Goal: Transaction & Acquisition: Purchase product/service

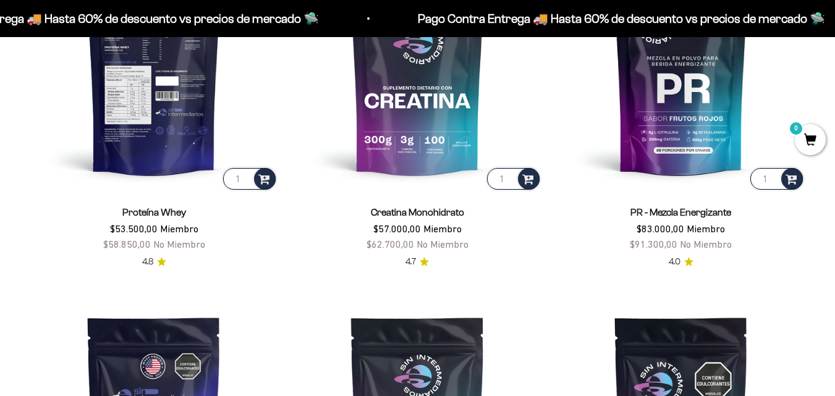
scroll to position [869, 0]
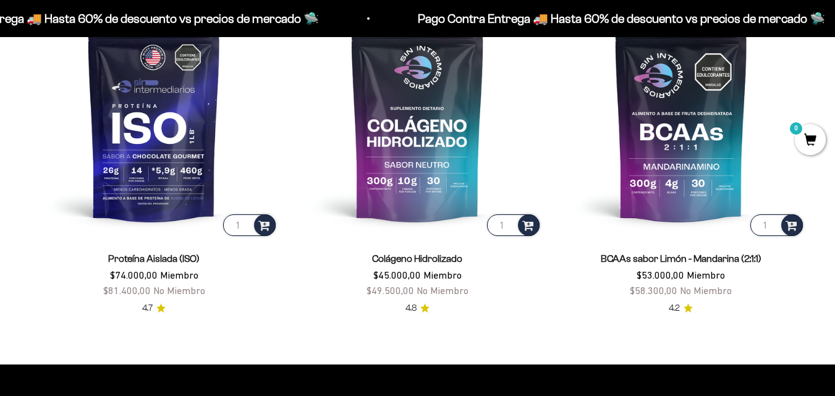
click at [137, 132] on img at bounding box center [154, 113] width 249 height 249
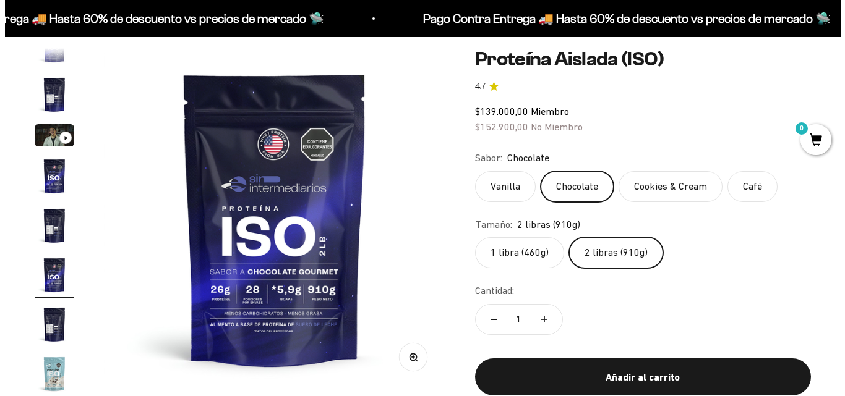
scroll to position [185, 0]
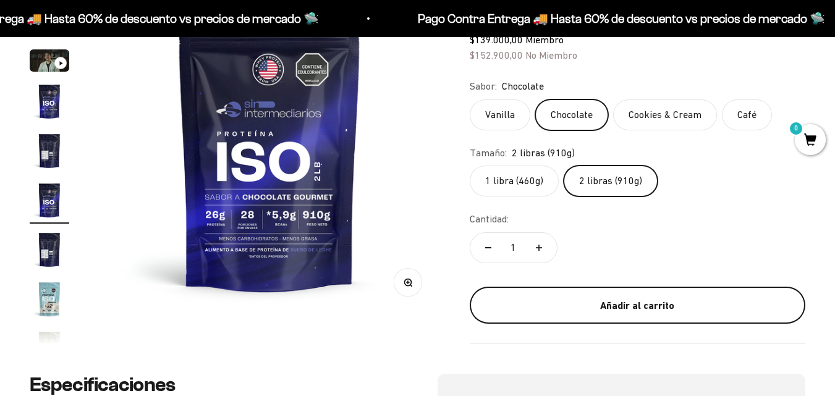
click at [674, 308] on div "Añadir al carrito" at bounding box center [638, 305] width 286 height 16
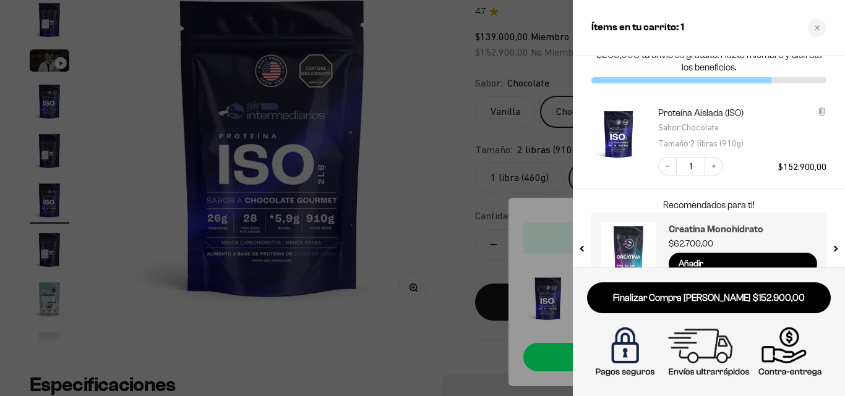
scroll to position [59, 0]
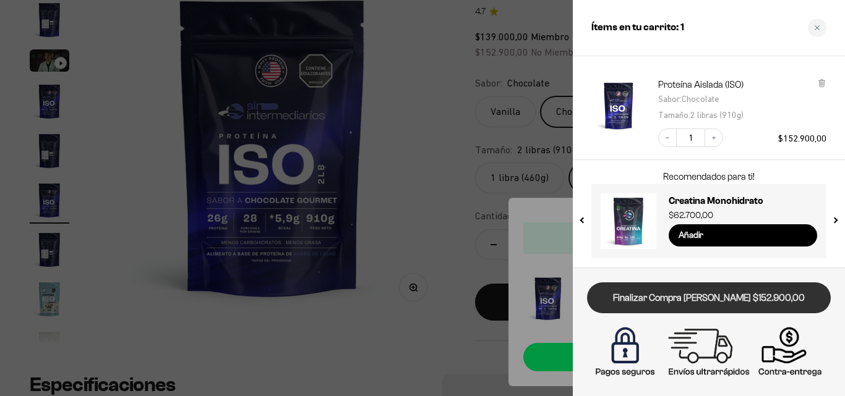
click at [709, 295] on link "Finalizar Compra Segura $152.900,00" at bounding box center [709, 299] width 244 height 32
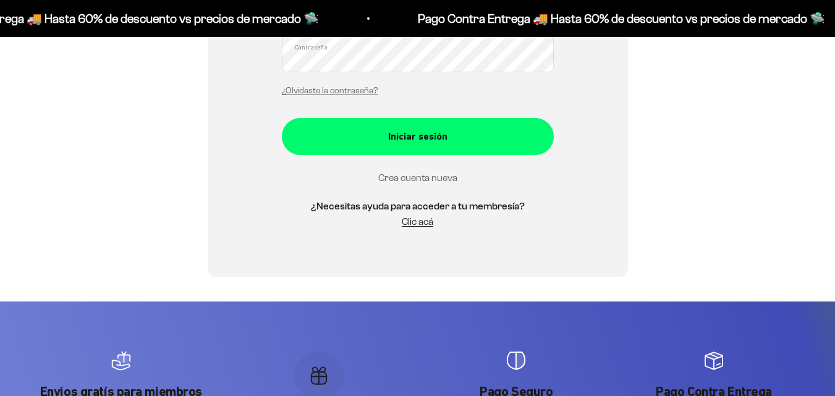
scroll to position [327, 0]
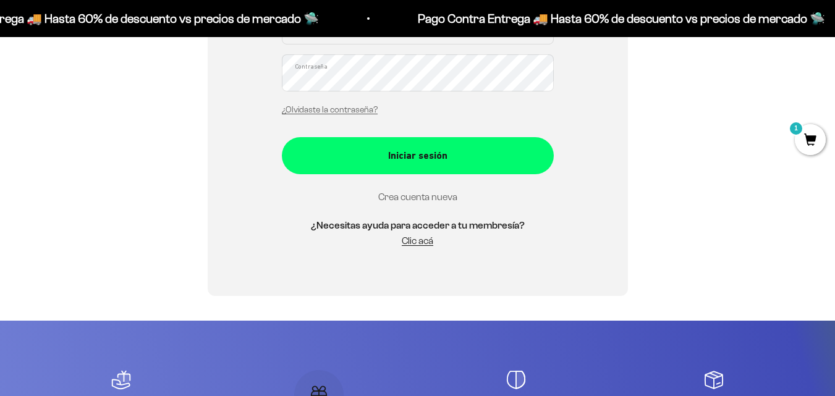
click at [416, 198] on link "Crea cuenta nueva" at bounding box center [417, 197] width 79 height 11
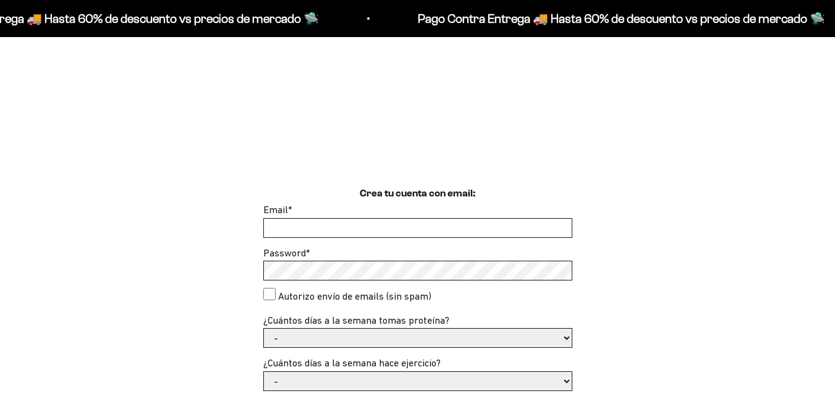
scroll to position [371, 0]
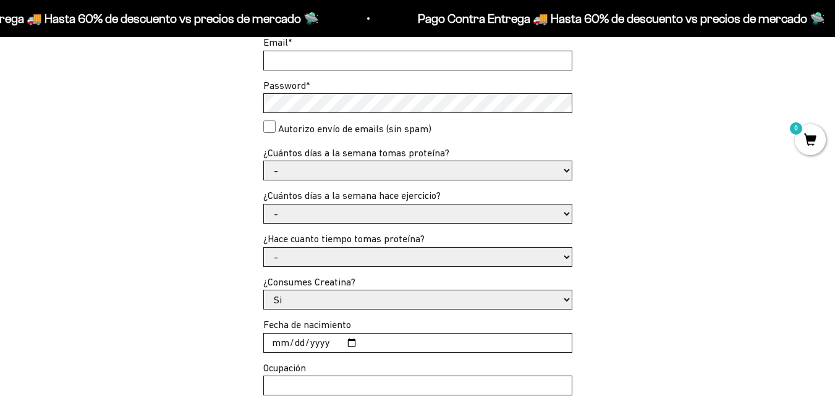
click at [383, 66] on input "Email *" at bounding box center [418, 60] width 308 height 19
type input "alejamaria1855@hotmail.com"
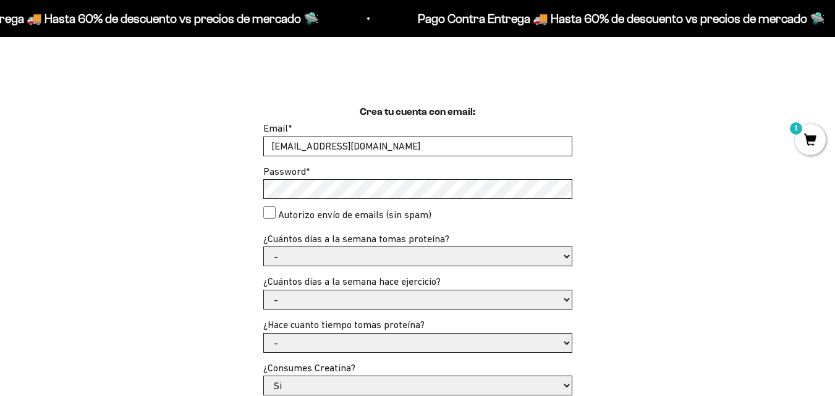
scroll to position [124, 0]
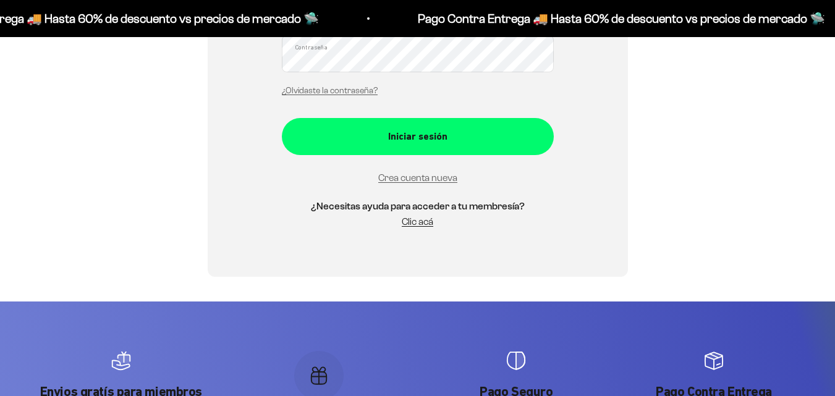
scroll to position [327, 0]
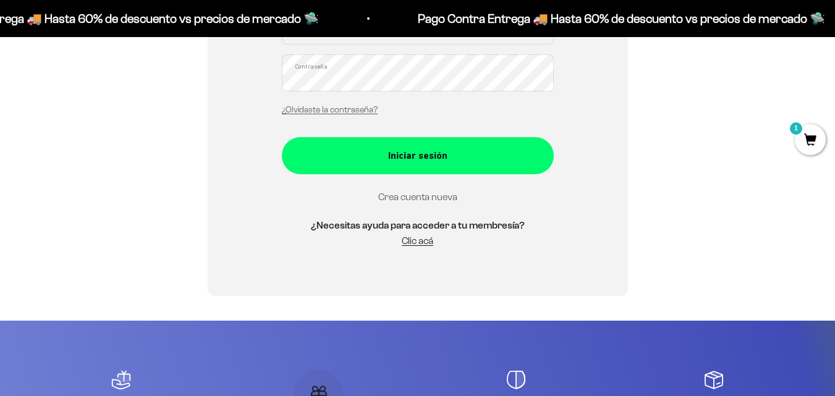
click at [415, 194] on link "Crea cuenta nueva" at bounding box center [417, 197] width 79 height 11
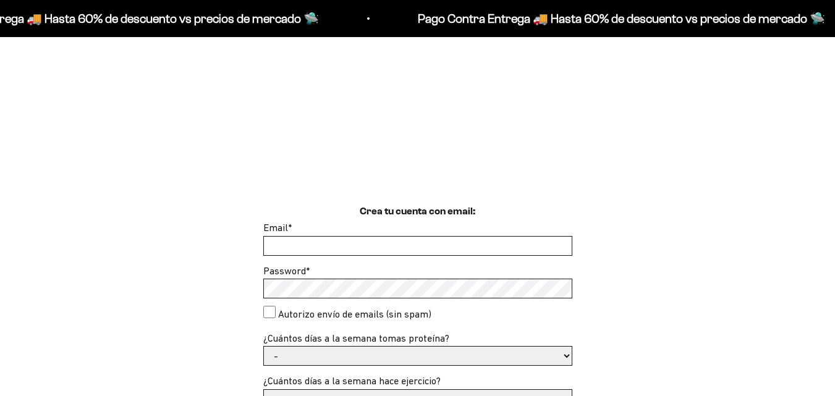
scroll to position [185, 0]
click at [372, 244] on input "Email *" at bounding box center [418, 246] width 308 height 19
type input "alejamaria1855@hotmail.com"
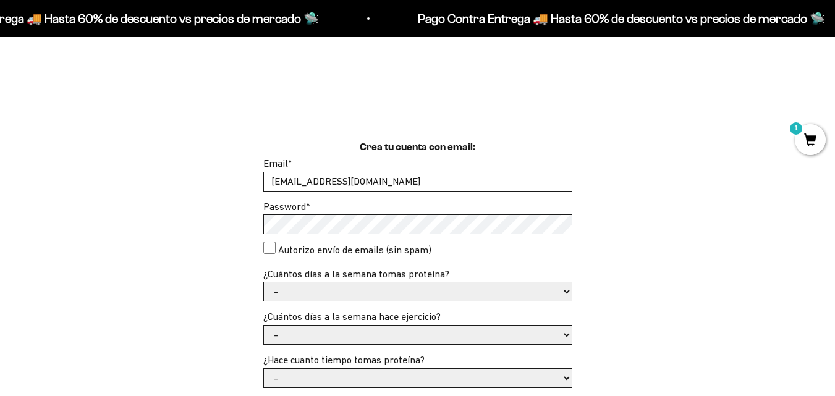
scroll to position [371, 0]
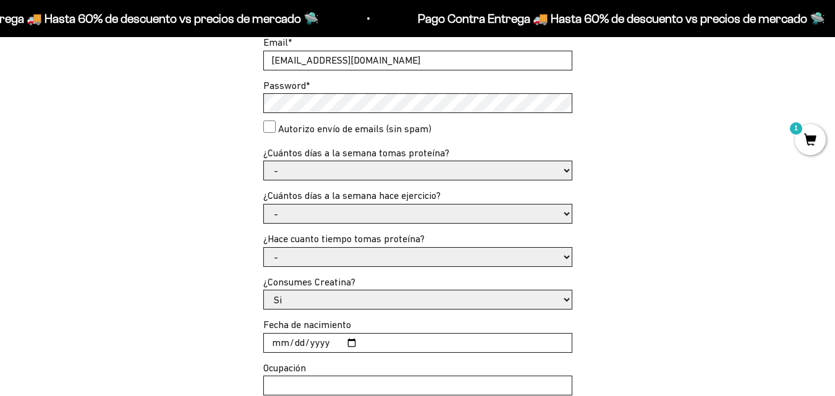
click at [278, 123] on label "Autorizo envío de emails (sin spam)" at bounding box center [354, 129] width 153 height 16
click at [276, 123] on consent"] "Autorizo envío de emails (sin spam)" at bounding box center [269, 127] width 12 height 12
checkbox consent"] "true"
click at [300, 180] on select "- 1 o 2 3 a 5 6 o 7" at bounding box center [418, 170] width 308 height 19
select select "3 a 5"
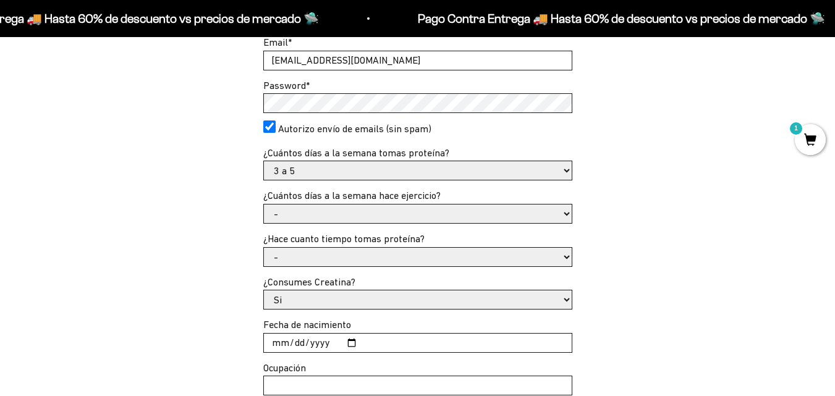
click at [264, 161] on select "- 1 o 2 3 a 5 6 o 7" at bounding box center [418, 170] width 308 height 19
click at [298, 217] on select "- No hago 1 a 2 días 3 a 5 días 6 o 7 días" at bounding box center [418, 214] width 308 height 19
select select "3 a 5 días"
click at [264, 205] on select "- No hago 1 a 2 días 3 a 5 días 6 o 7 días" at bounding box center [418, 214] width 308 height 19
click at [312, 253] on select "- Apenas estoy empezando Menos de 6 meses Más de 6 meses Hace más de un año" at bounding box center [418, 257] width 308 height 19
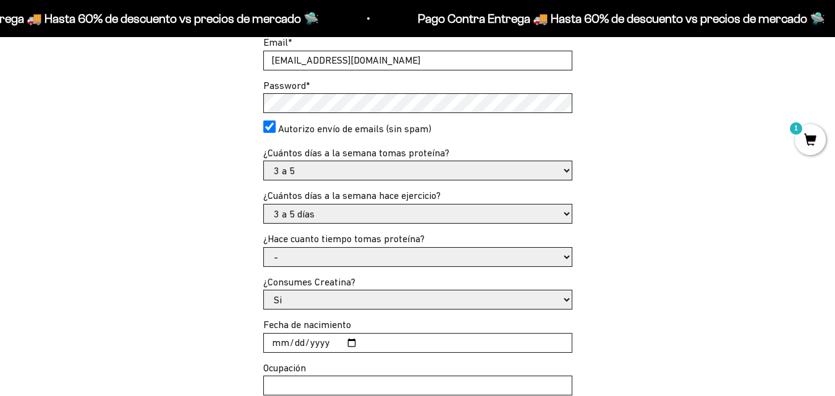
select select "Hace más de un año"
click at [264, 248] on select "- Apenas estoy empezando Menos de 6 meses Más de 6 meses Hace más de un año" at bounding box center [418, 257] width 308 height 19
click at [306, 304] on select "Si No" at bounding box center [418, 300] width 308 height 19
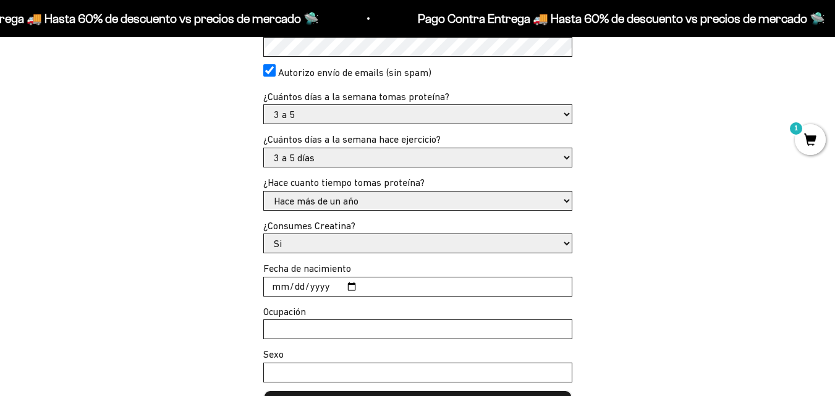
scroll to position [495, 0]
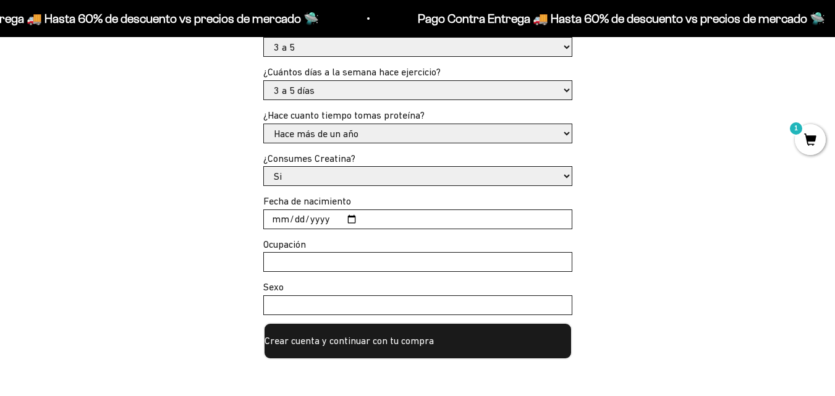
click at [315, 218] on input "Fecha de nacimiento" at bounding box center [418, 219] width 308 height 19
click at [275, 221] on input "Fecha de nacimiento" at bounding box center [418, 219] width 308 height 19
type input "1988-01-15"
click at [298, 265] on input "Ocupación" at bounding box center [418, 262] width 308 height 19
type input "d"
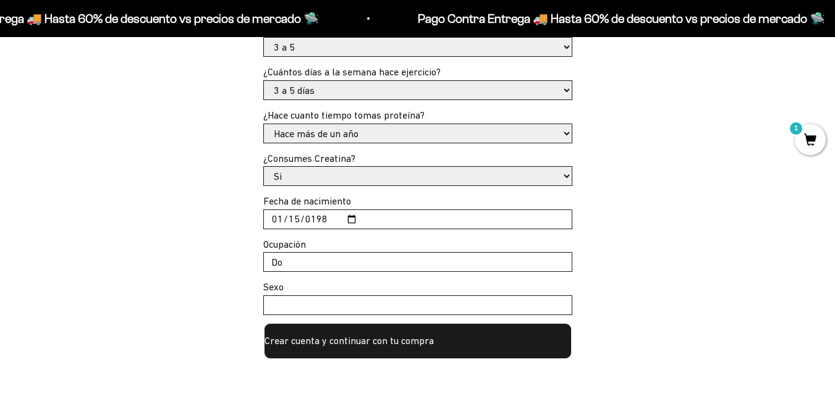
type input "D"
type input "Emprendedora"
click at [305, 304] on input "Sexo" at bounding box center [418, 305] width 308 height 19
type input "Femenino"
click at [285, 347] on button "Crear cuenta y continuar con tu compra" at bounding box center [417, 341] width 309 height 37
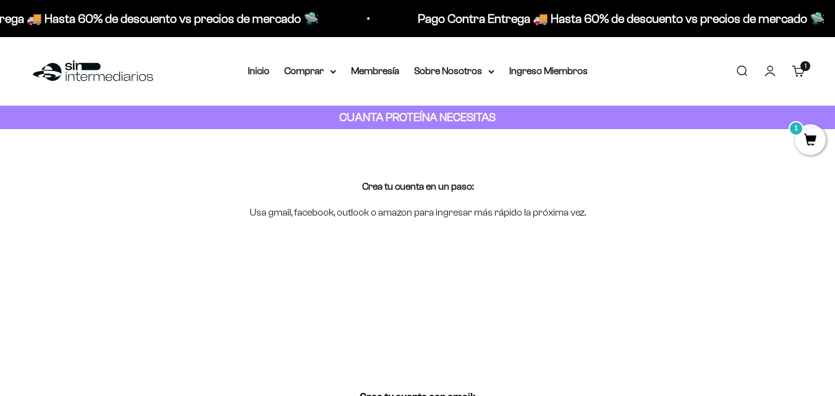
click at [797, 70] on link "Carrito 1 artículo 1" at bounding box center [799, 71] width 14 height 14
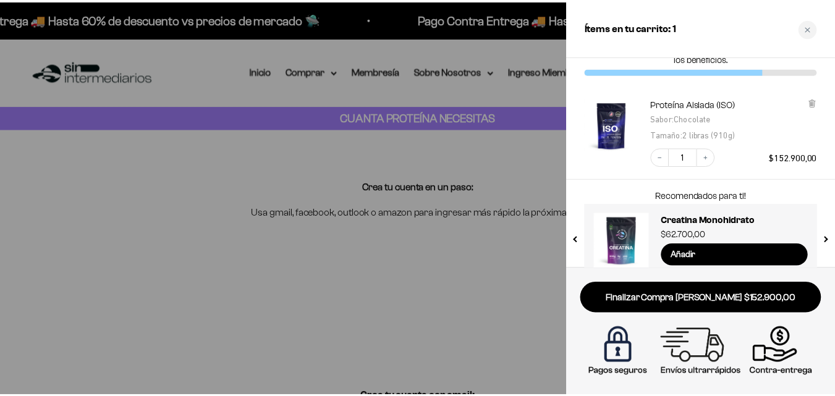
scroll to position [59, 0]
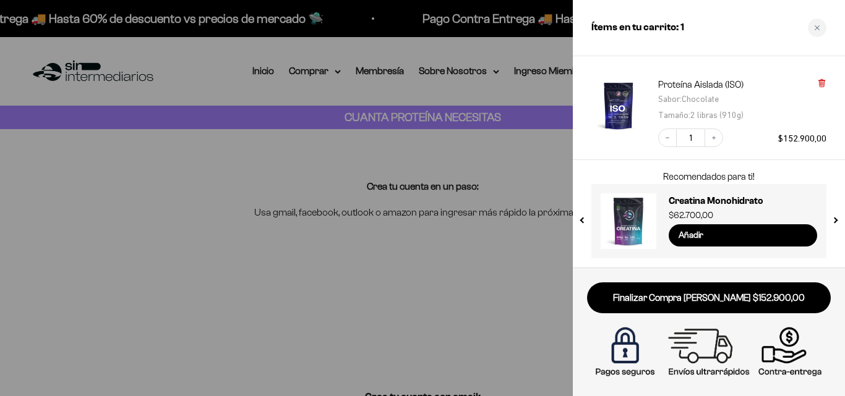
click at [822, 86] on icon at bounding box center [821, 83] width 5 height 6
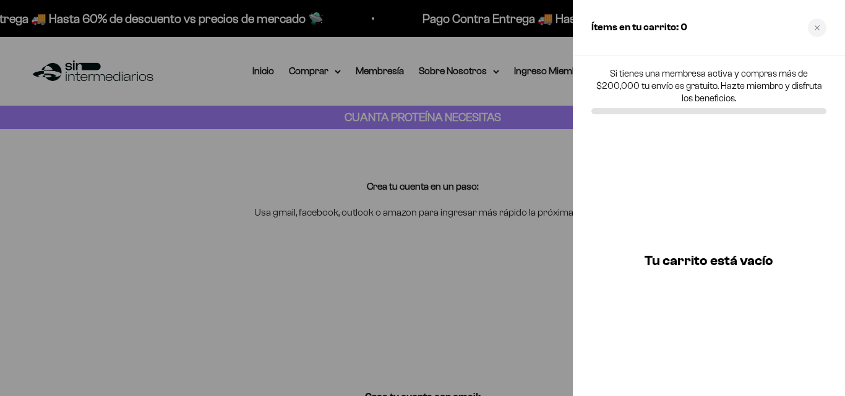
click at [326, 77] on div at bounding box center [422, 198] width 845 height 396
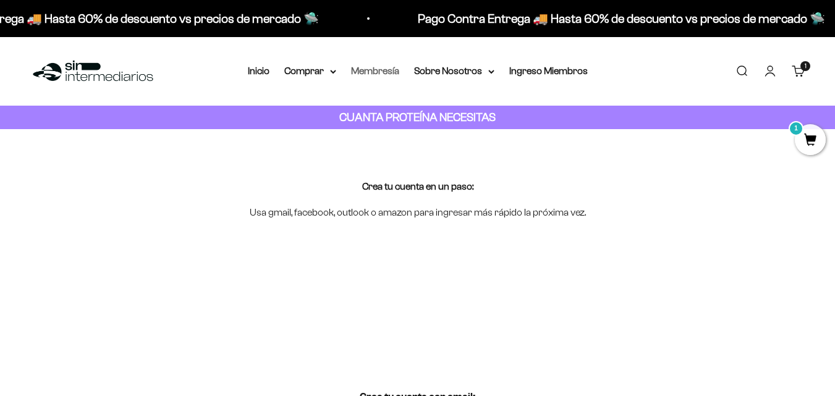
click at [377, 73] on link "Membresía" at bounding box center [375, 71] width 48 height 11
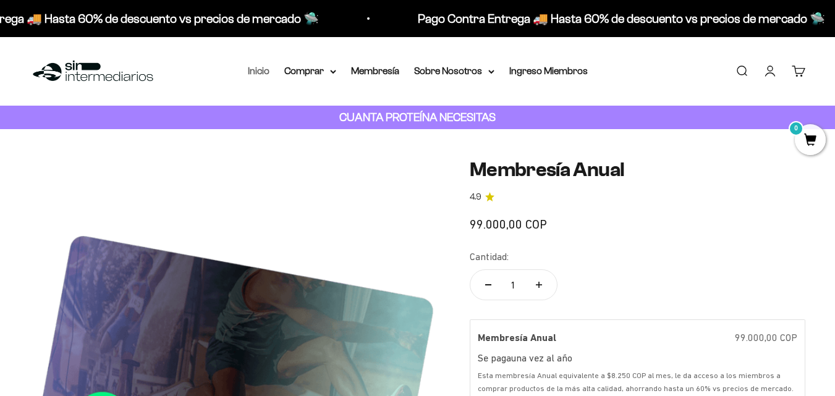
click at [264, 70] on link "Inicio" at bounding box center [259, 71] width 22 height 11
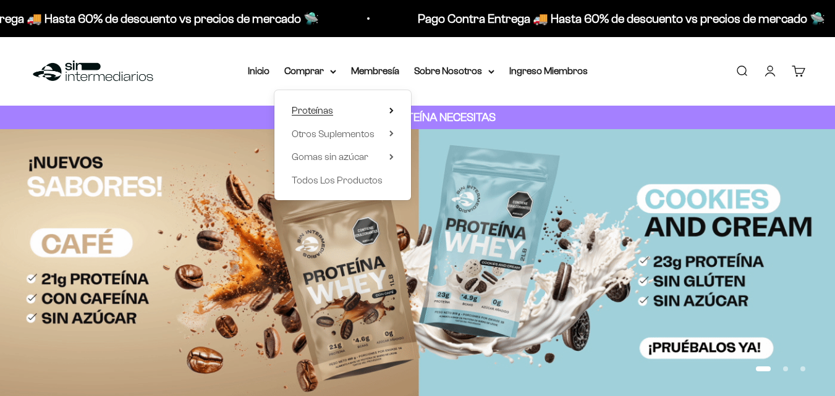
click at [319, 105] on span "Proteínas" at bounding box center [312, 110] width 41 height 11
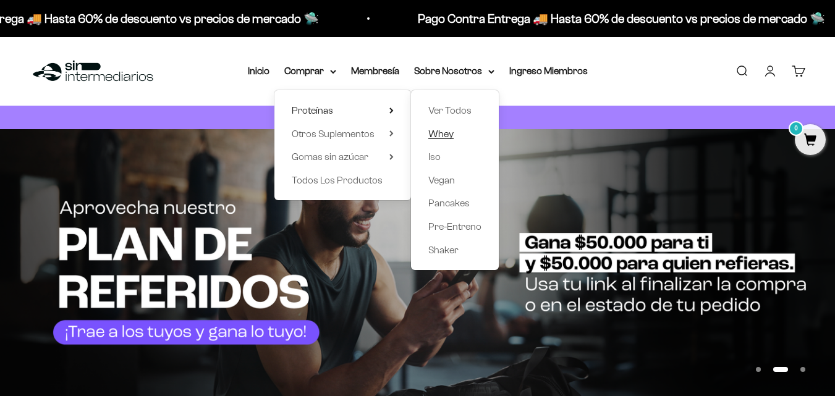
click at [446, 131] on span "Whey" at bounding box center [440, 134] width 25 height 11
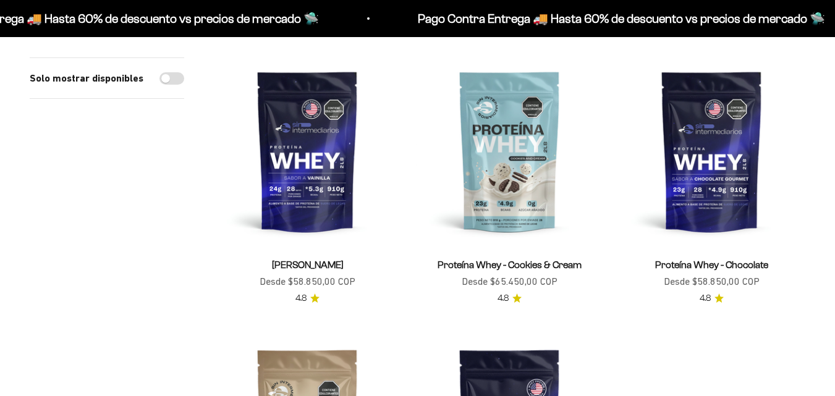
scroll to position [185, 0]
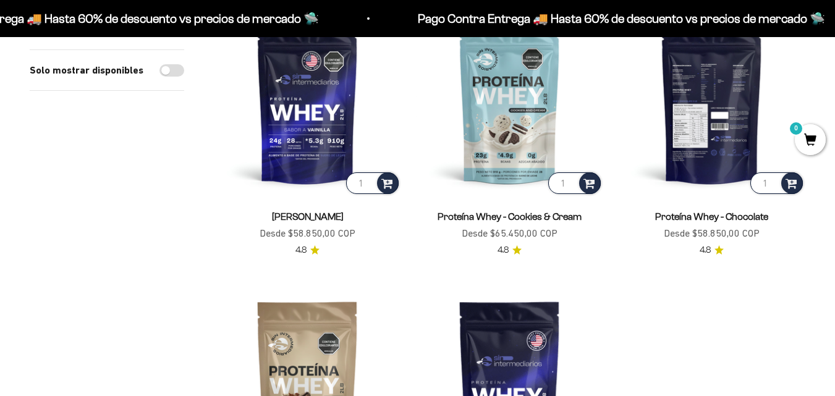
click at [692, 124] on img at bounding box center [711, 102] width 187 height 187
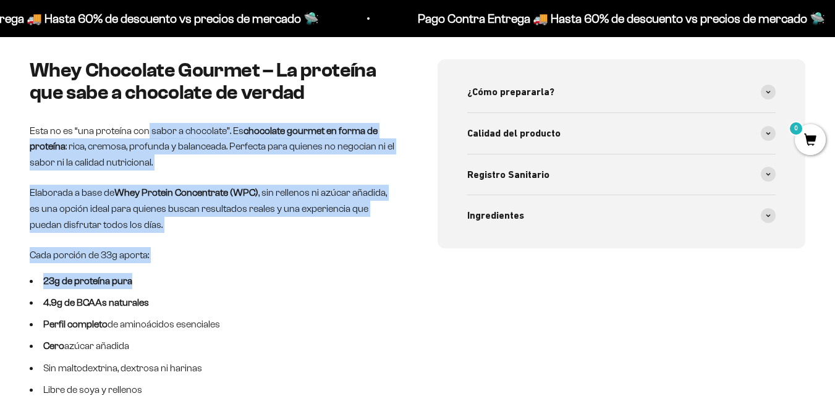
drag, startPoint x: 147, startPoint y: 132, endPoint x: 213, endPoint y: 276, distance: 158.5
click at [213, 276] on div "Whey Chocolate Gourmet – La proteína que sabe a chocolate de verdad Esta no es …" at bounding box center [214, 366] width 369 height 615
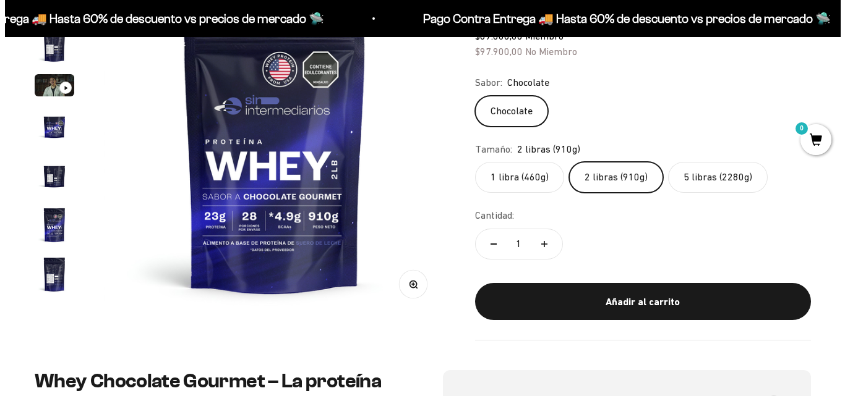
scroll to position [185, 0]
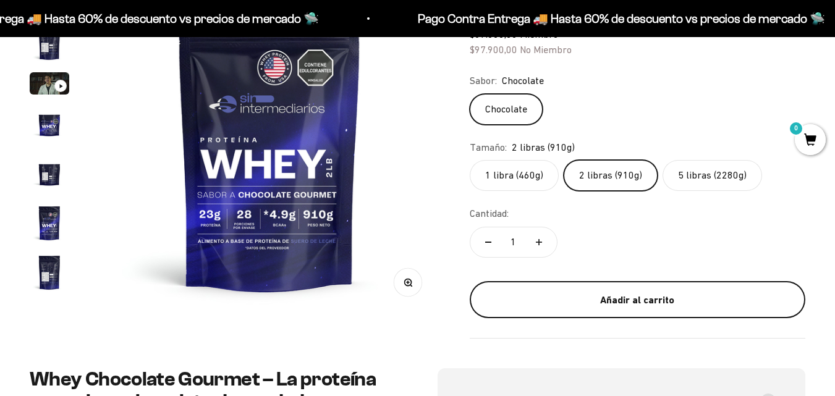
click at [644, 302] on div "Añadir al carrito" at bounding box center [638, 300] width 286 height 16
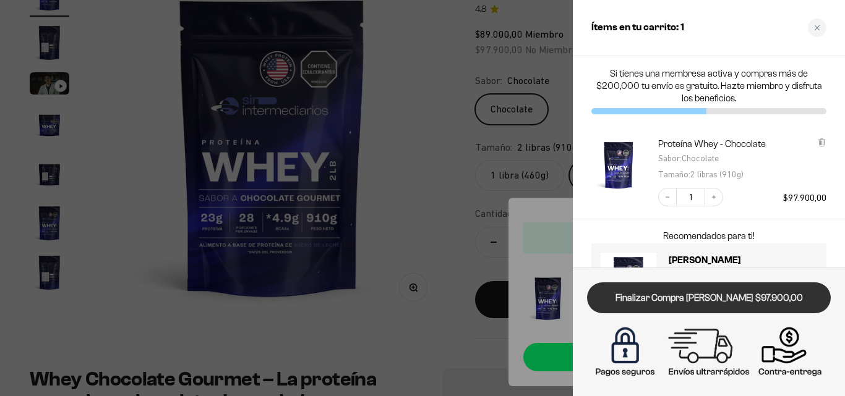
click at [689, 299] on link "Finalizar Compra [PERSON_NAME] $97.900,00" at bounding box center [709, 299] width 244 height 32
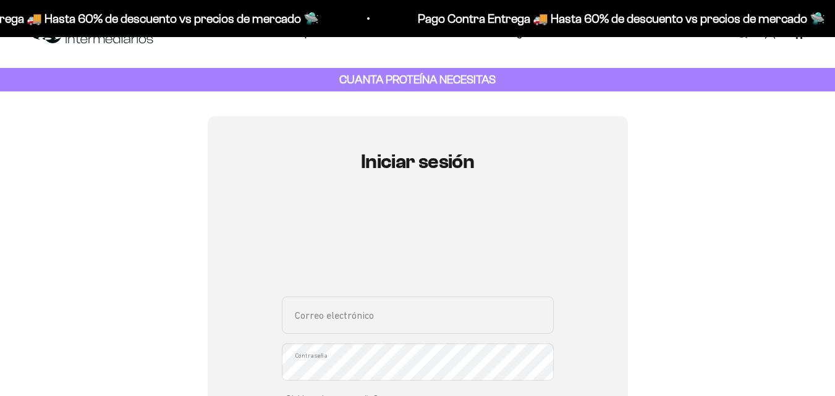
scroll to position [185, 0]
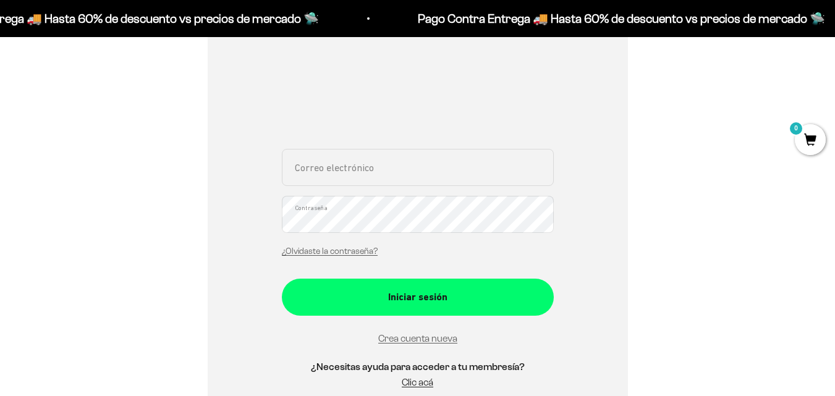
click at [398, 174] on input "Correo electrónico" at bounding box center [418, 167] width 272 height 37
type input "[EMAIL_ADDRESS][DOMAIN_NAME]"
click at [282, 279] on button "Iniciar sesión" at bounding box center [418, 297] width 272 height 37
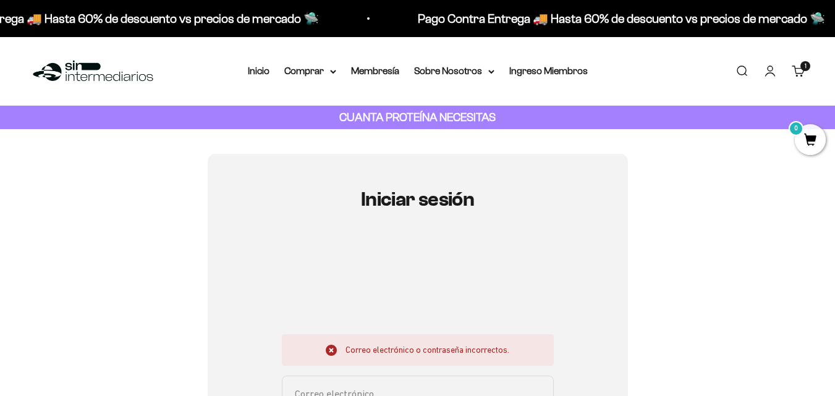
scroll to position [185, 0]
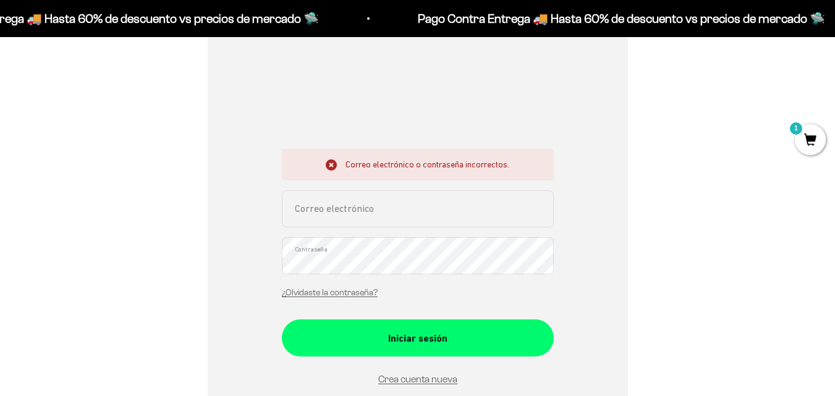
click at [406, 198] on input "Correo electrónico" at bounding box center [418, 208] width 272 height 37
type input "[EMAIL_ADDRESS][DOMAIN_NAME]"
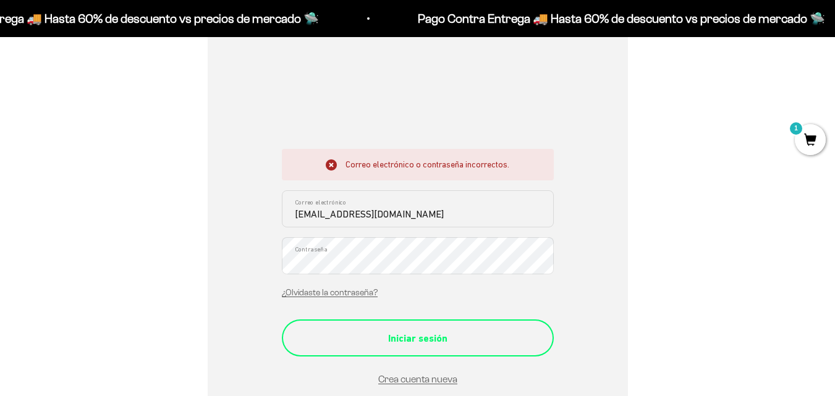
click at [351, 336] on div "Iniciar sesión" at bounding box center [418, 339] width 223 height 16
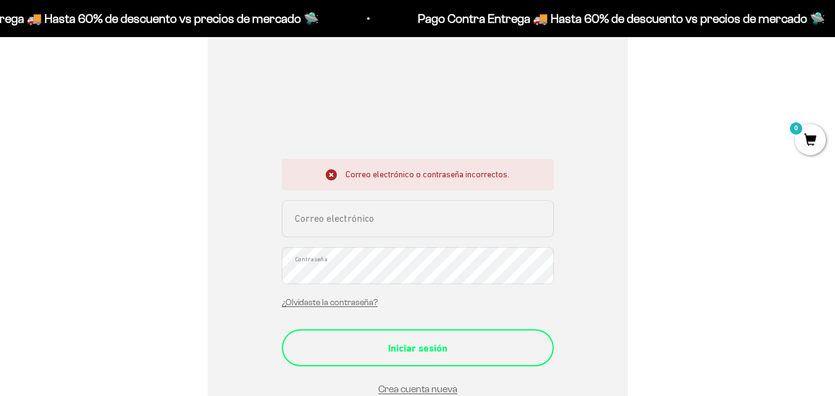
scroll to position [247, 0]
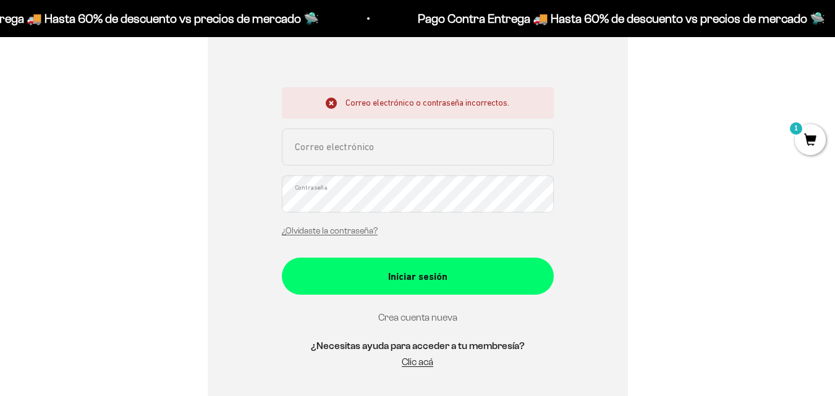
click at [400, 318] on link "Crea cuenta nueva" at bounding box center [417, 317] width 79 height 11
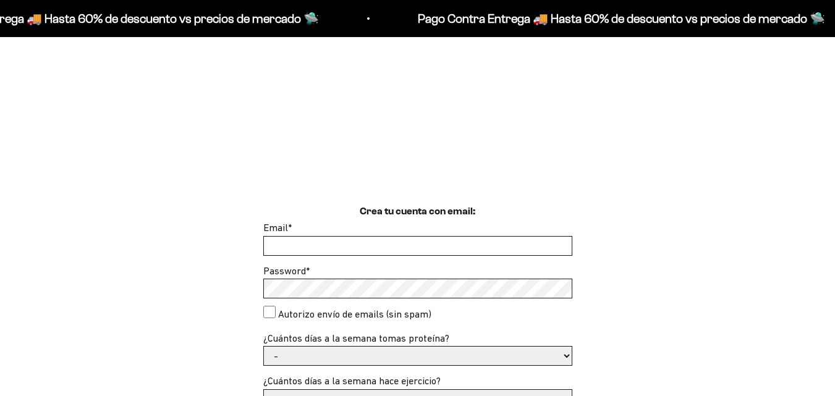
scroll to position [185, 0]
click at [403, 246] on input "Email *" at bounding box center [418, 246] width 308 height 19
type input "[EMAIL_ADDRESS][DOMAIN_NAME]"
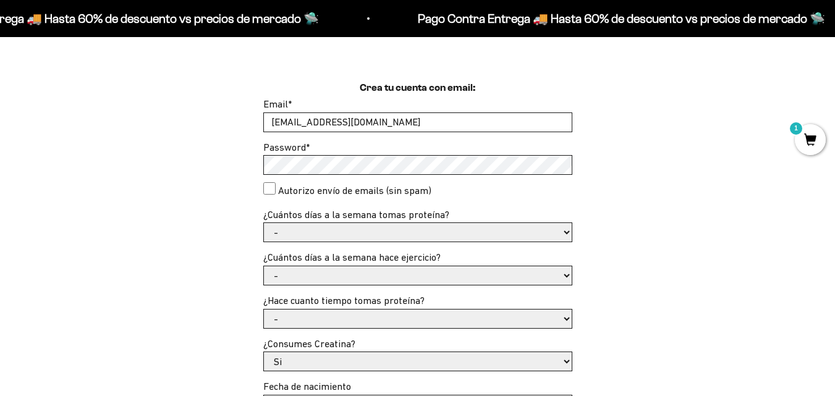
click at [318, 232] on select "- 1 o 2 3 a 5 6 o 7" at bounding box center [418, 232] width 308 height 19
select select "3 a 5"
click at [264, 223] on select "- 1 o 2 3 a 5 6 o 7" at bounding box center [418, 232] width 308 height 19
click at [316, 275] on select "- No hago 1 a 2 días 3 a 5 días 6 o 7 días" at bounding box center [418, 275] width 308 height 19
select select "3 a 5 días"
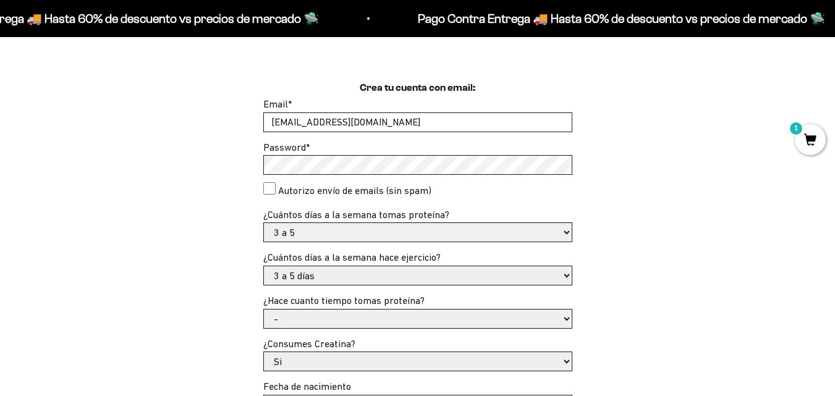
click at [264, 266] on select "- No hago 1 a 2 días 3 a 5 días 6 o 7 días" at bounding box center [418, 275] width 308 height 19
click at [359, 324] on select "- Apenas estoy empezando Menos de 6 meses Más de 6 meses Hace más de un año" at bounding box center [418, 319] width 308 height 19
select select "Hace más de un año"
click at [264, 310] on select "- Apenas estoy empezando Menos de 6 meses Más de 6 meses Hace más de un año" at bounding box center [418, 319] width 308 height 19
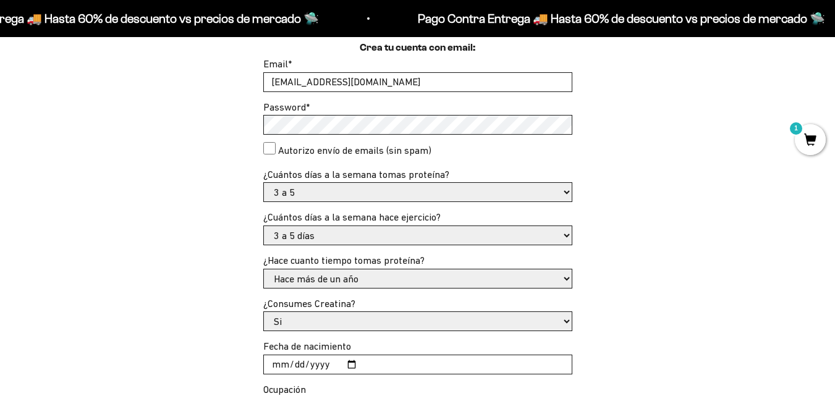
scroll to position [371, 0]
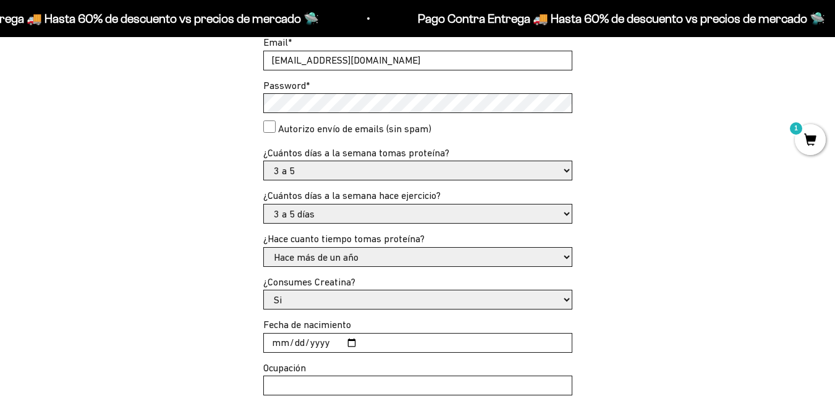
click at [363, 297] on select "Si No" at bounding box center [418, 300] width 308 height 19
click at [278, 343] on input "Fecha de nacimiento" at bounding box center [418, 343] width 308 height 19
type input "1988-01-15"
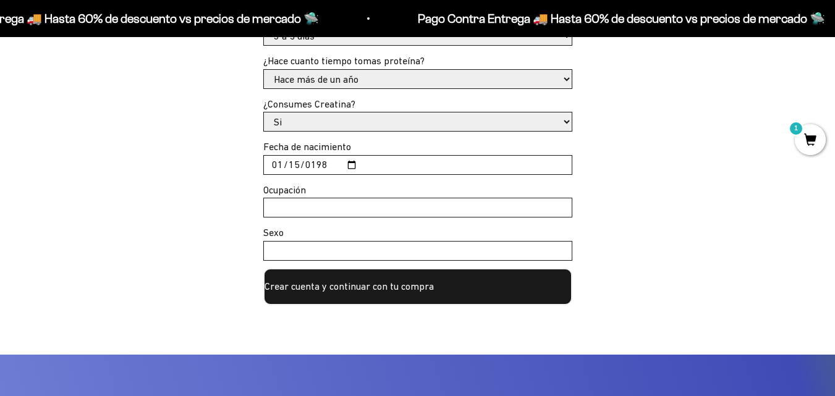
scroll to position [556, 0]
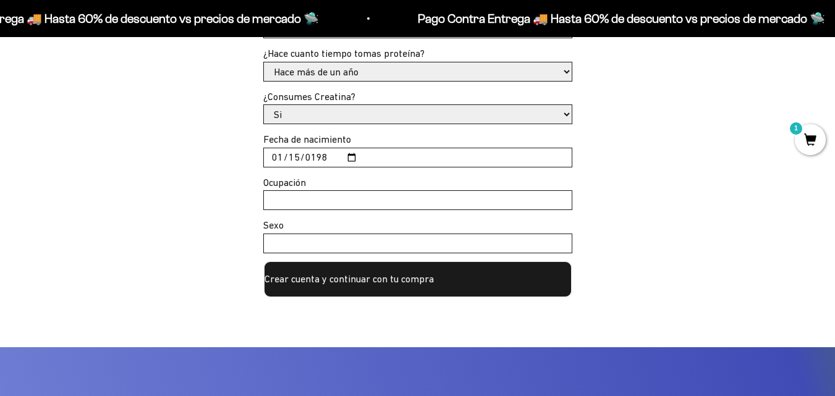
click at [336, 202] on input "Ocupación" at bounding box center [418, 200] width 308 height 19
type input "Emprendedora"
click at [346, 243] on input "Sexo" at bounding box center [418, 243] width 308 height 19
type input "Femenino"
click at [356, 278] on button "Crear cuenta y continuar con tu compra" at bounding box center [417, 279] width 309 height 37
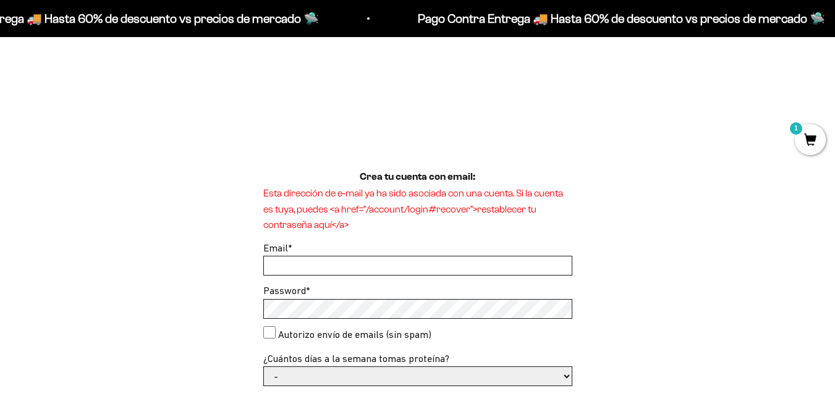
scroll to position [247, 0]
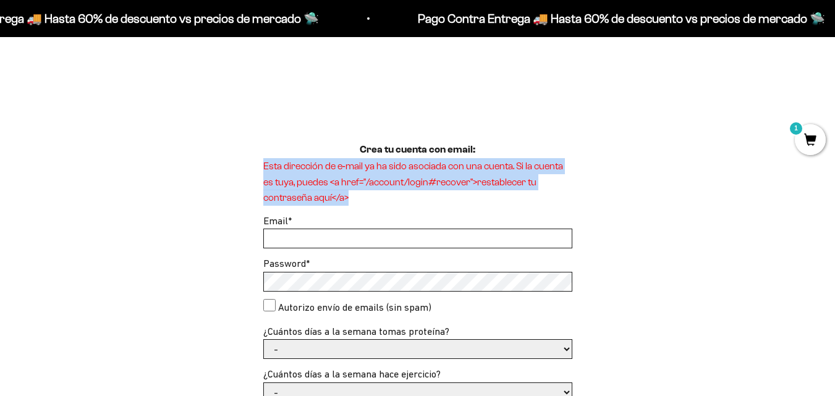
drag, startPoint x: 260, startPoint y: 169, endPoint x: 386, endPoint y: 209, distance: 132.4
click at [386, 209] on div "Crea tu cuenta con email: Esta dirección de e‑mail ya ha sido asociada con una …" at bounding box center [418, 401] width 776 height 519
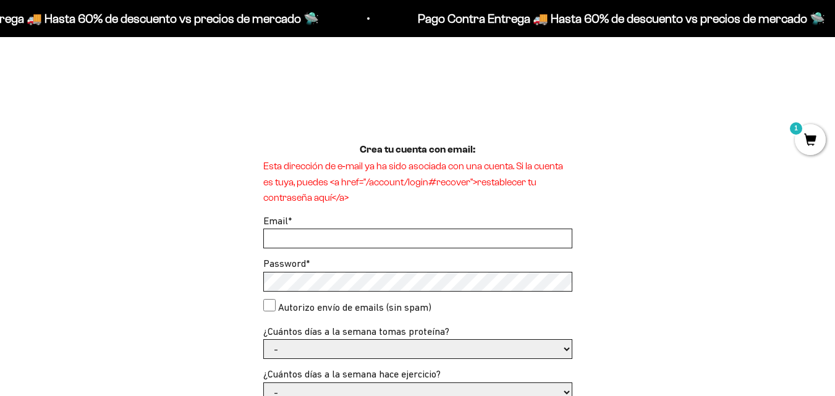
click at [387, 213] on div "Email *" at bounding box center [417, 231] width 309 height 36
click at [365, 239] on input "Email *" at bounding box center [418, 238] width 308 height 19
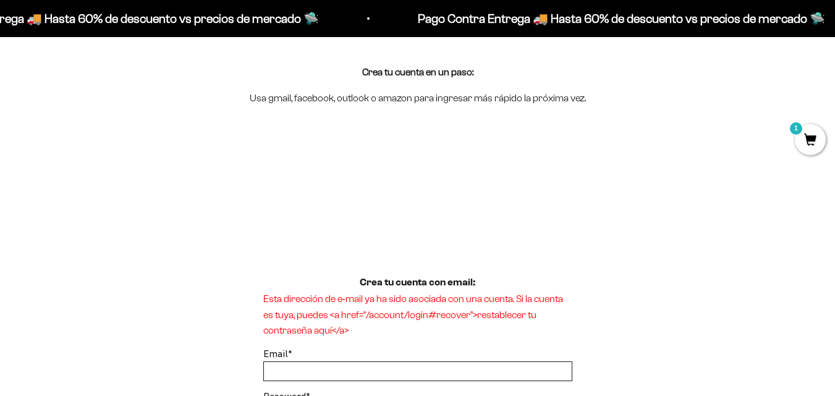
scroll to position [0, 0]
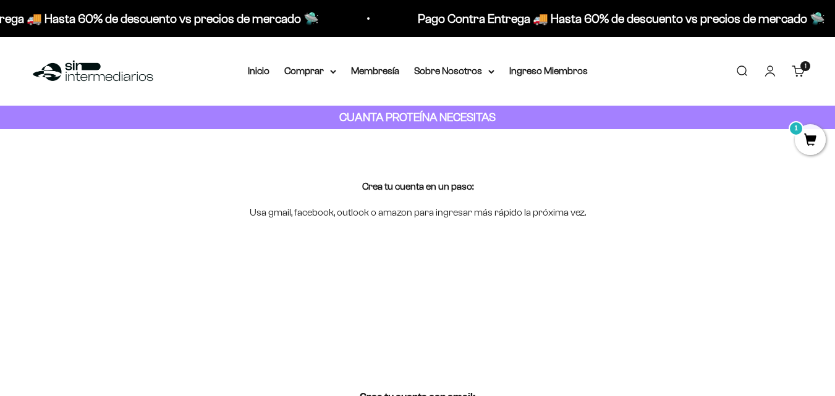
click at [81, 70] on img at bounding box center [93, 71] width 127 height 27
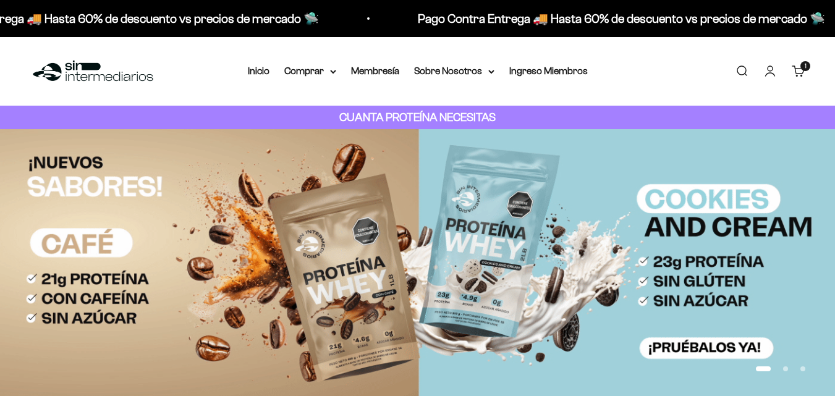
click at [770, 75] on link "Iniciar sesión" at bounding box center [771, 71] width 14 height 14
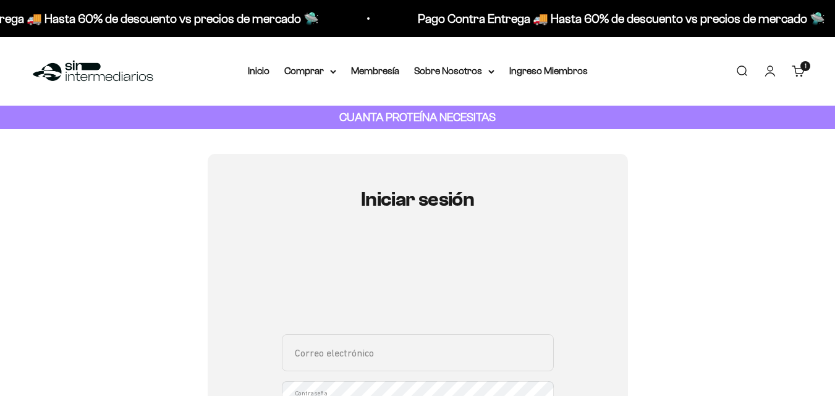
scroll to position [247, 0]
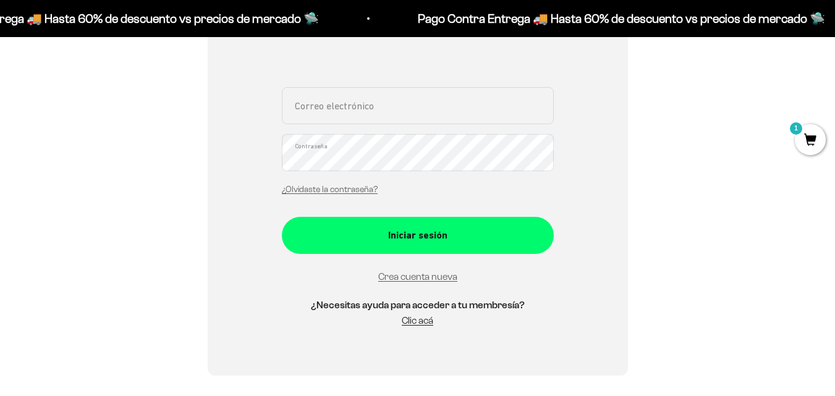
click at [419, 109] on input "Correo electrónico" at bounding box center [418, 105] width 272 height 37
type input "[EMAIL_ADDRESS][DOMAIN_NAME]"
click at [359, 189] on link "¿Olvidaste la contraseña?" at bounding box center [330, 189] width 96 height 9
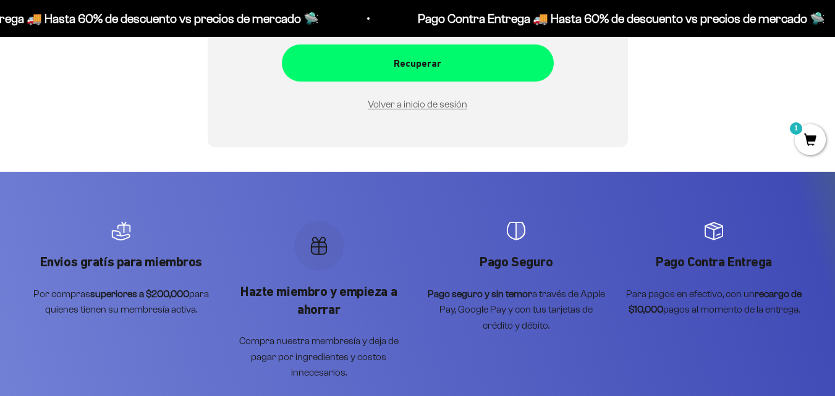
scroll to position [62, 0]
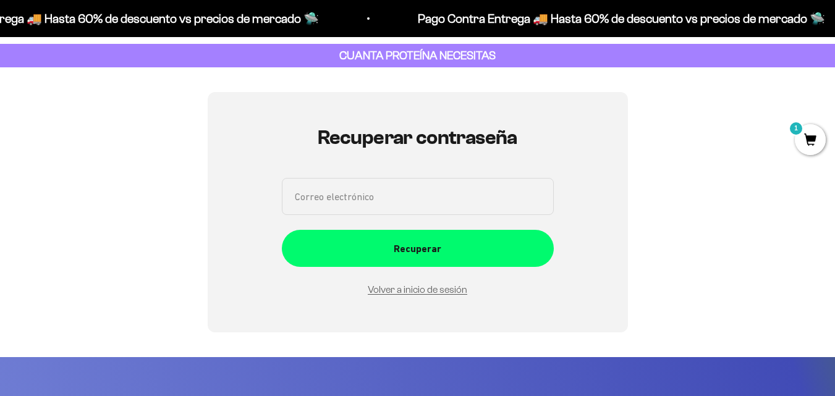
click at [397, 200] on input "Correo electrónico" at bounding box center [418, 196] width 272 height 37
type input "[EMAIL_ADDRESS][DOMAIN_NAME]"
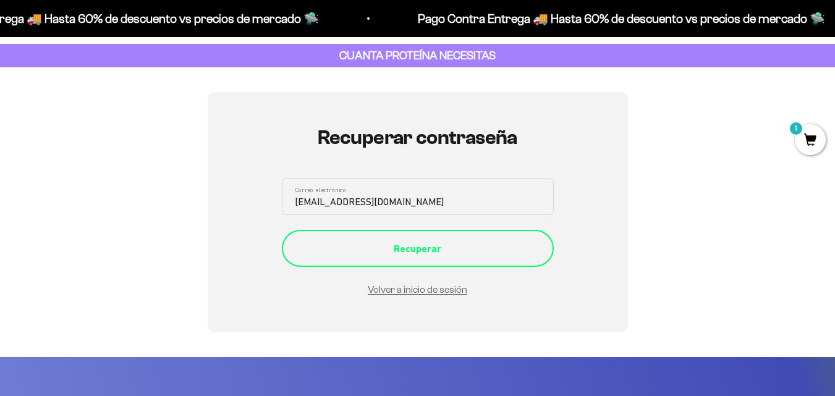
click at [389, 241] on div "Recuperar" at bounding box center [418, 249] width 223 height 16
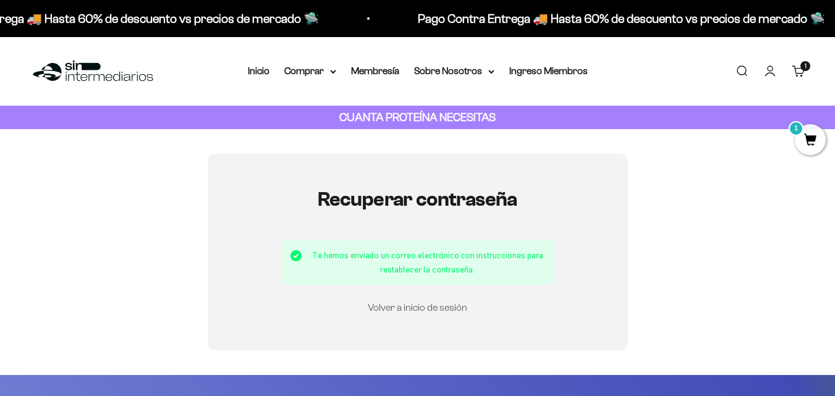
click at [409, 312] on link "Volver a inicio de sesión" at bounding box center [418, 307] width 100 height 11
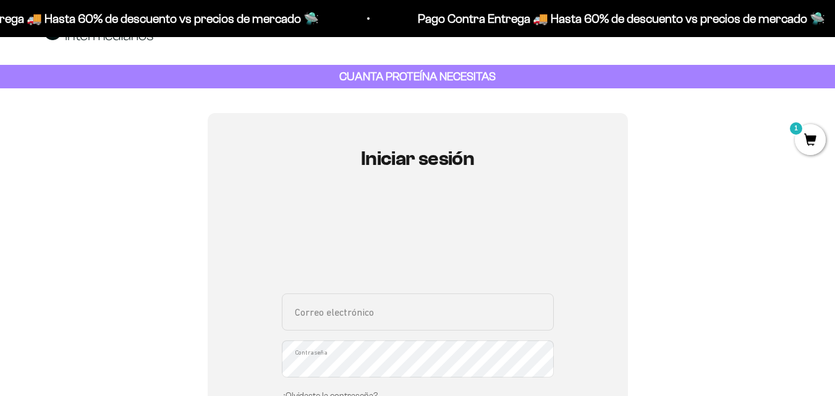
scroll to position [62, 0]
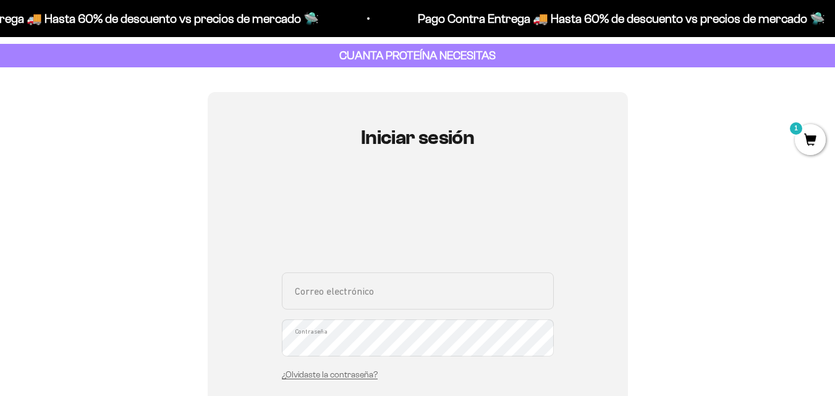
click at [402, 306] on input "Correo electrónico" at bounding box center [418, 291] width 272 height 37
type input "[EMAIL_ADDRESS][DOMAIN_NAME]"
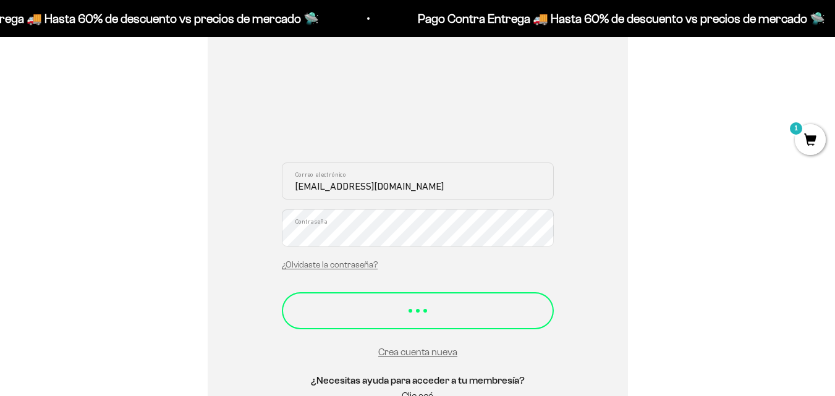
scroll to position [185, 0]
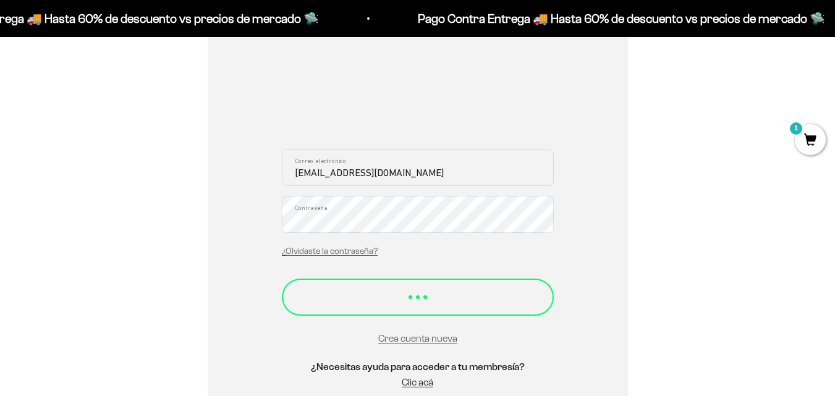
click at [407, 302] on button "Iniciar sesión" at bounding box center [418, 297] width 272 height 37
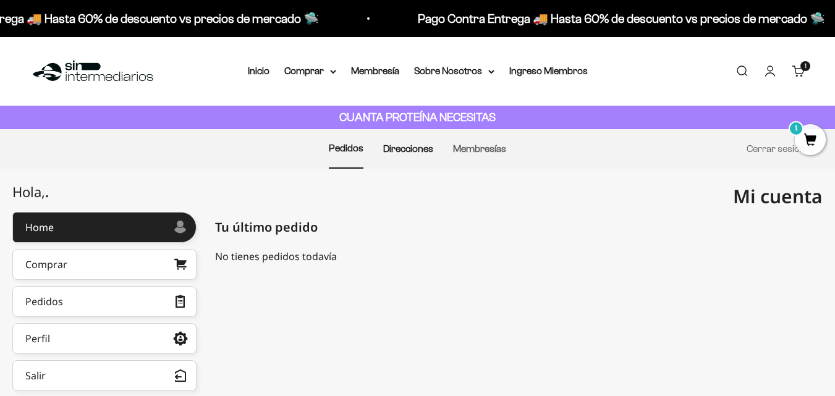
click at [390, 152] on link "Direcciones" at bounding box center [408, 148] width 50 height 11
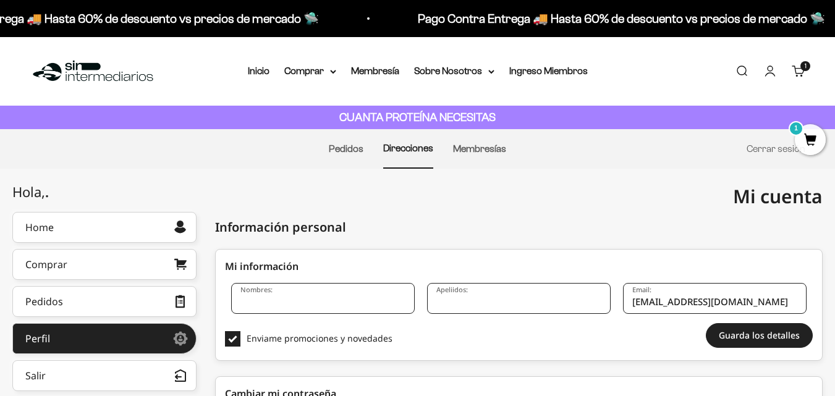
click at [342, 307] on input "Nombres:" at bounding box center [323, 298] width 184 height 31
type input "[PERSON_NAME]"
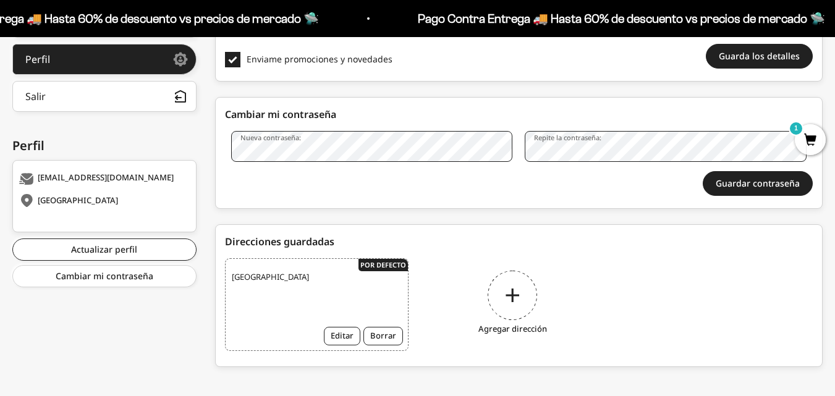
scroll to position [291, 0]
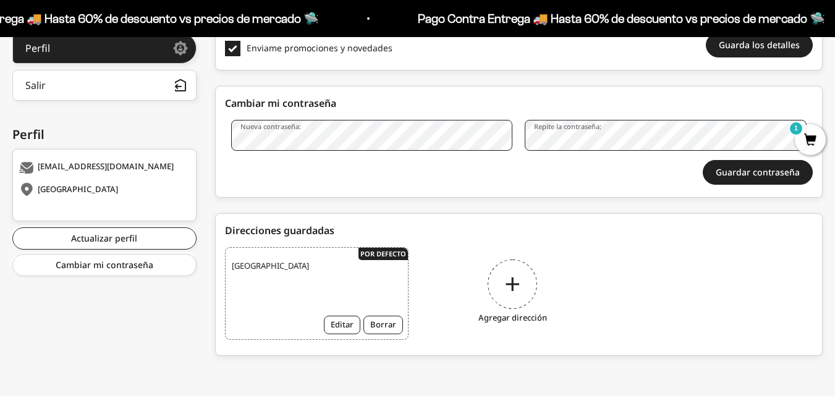
click at [312, 281] on div "Colombia Editar Borrar" at bounding box center [317, 293] width 184 height 93
click at [346, 330] on button "Editar" at bounding box center [342, 325] width 36 height 19
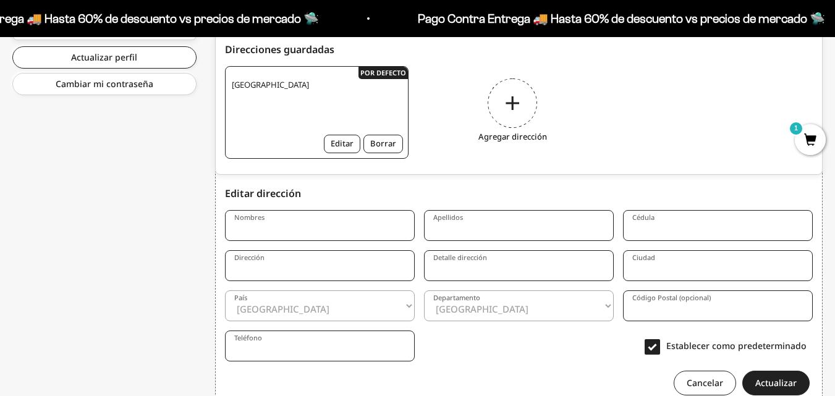
scroll to position [345, 0]
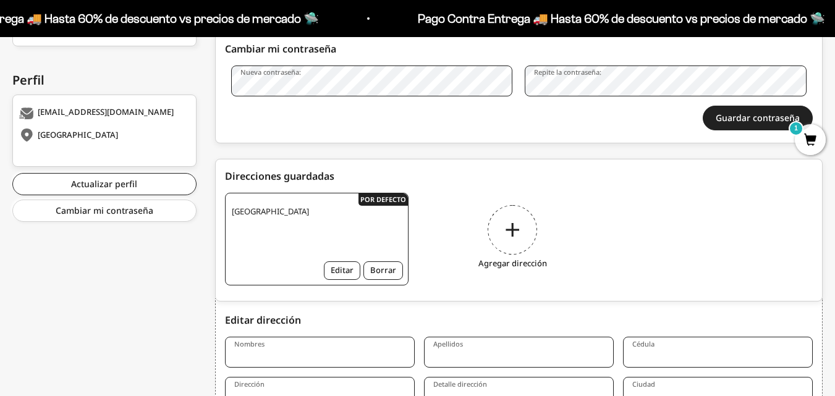
click at [528, 231] on div "Agregar dirección" at bounding box center [513, 239] width 184 height 93
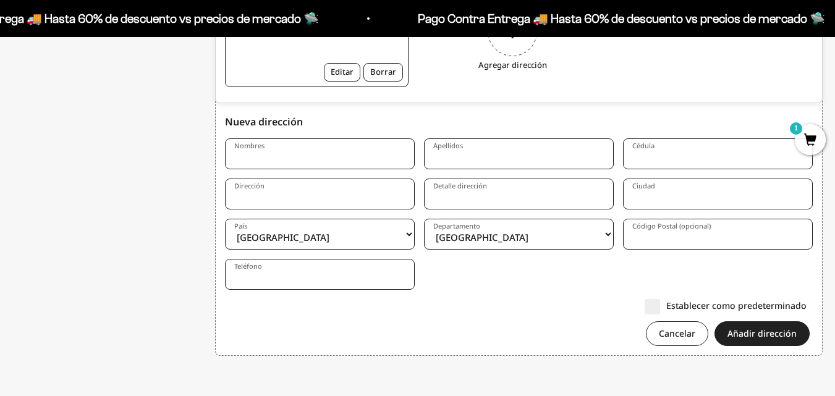
click at [349, 198] on input "Dirección" at bounding box center [320, 194] width 190 height 31
type input "Cra 41 # 57-6 casa"
type input "[PERSON_NAME]"
click at [550, 190] on input "Detalle dirección" at bounding box center [519, 194] width 190 height 31
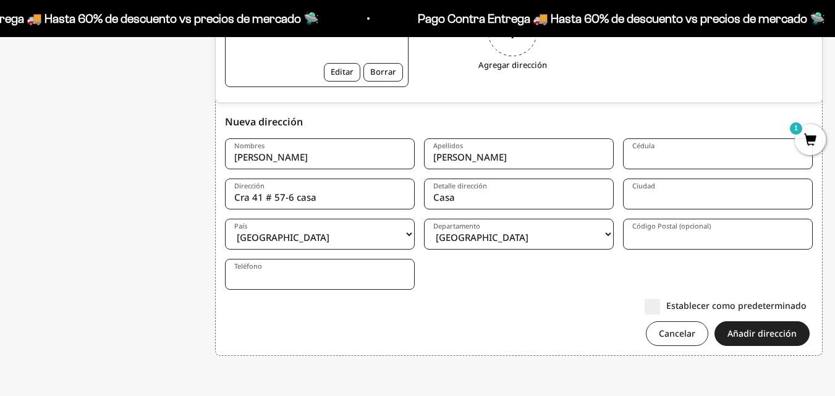
type input "Casa"
click at [368, 198] on input "Cra 41 # 57-6 casa" at bounding box center [320, 194] width 190 height 31
type input "Cra 41 # 57-6"
click at [510, 236] on select "Amazonas Antioquia Arauca Atlántico Bogotá Bolívar Boyacá Caldas Caquetá Casana…" at bounding box center [519, 234] width 190 height 31
click at [512, 244] on select "Amazonas Antioquia Arauca Atlántico Bogotá Bolívar Boyacá Caldas Caquetá Casana…" at bounding box center [519, 234] width 190 height 31
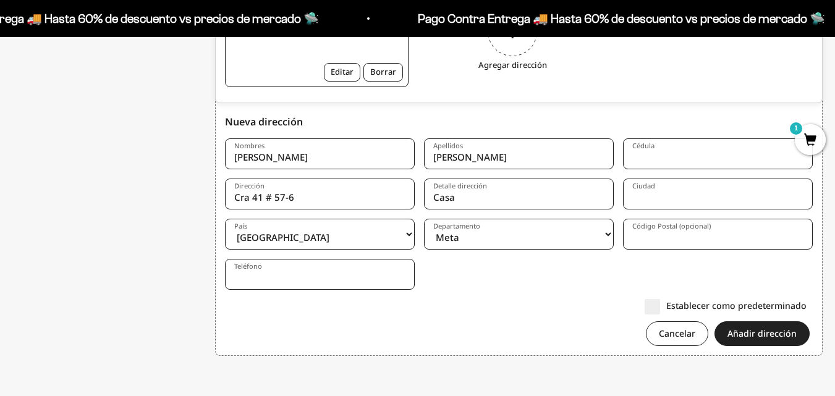
click at [512, 244] on select "Amazonas Antioquia Arauca Atlántico Bogotá Bolívar Boyacá Caldas Caquetá Casana…" at bounding box center [519, 234] width 190 height 31
select select "[GEOGRAPHIC_DATA]"
click at [424, 219] on select "Amazonas Antioquia Arauca Atlántico Bogotá Bolívar Boyacá Caldas Caquetá Casana…" at bounding box center [519, 234] width 190 height 31
click at [689, 195] on input "Ciudad" at bounding box center [718, 194] width 190 height 31
type input "Medellin"
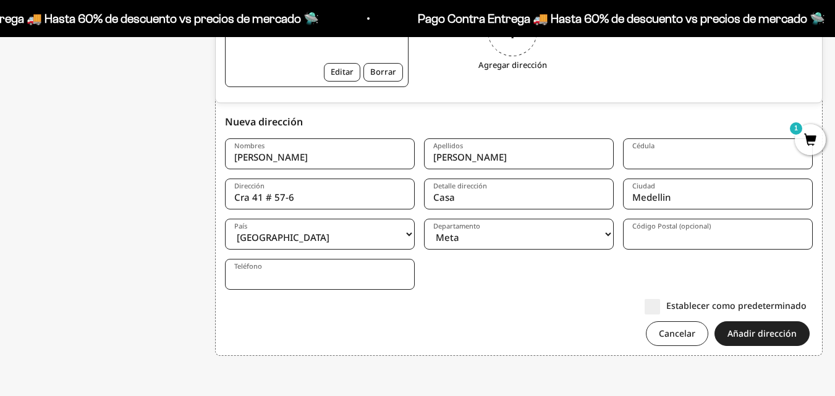
type input "1037586656"
type input "2548695"
type input "3007325407"
click at [704, 157] on input "1037586656" at bounding box center [718, 153] width 190 height 31
click at [673, 231] on label "Código Postal (opcional)" at bounding box center [672, 226] width 79 height 9
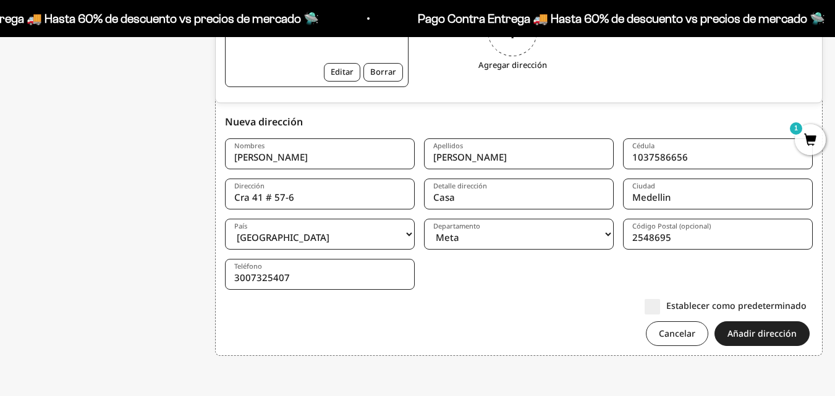
click at [673, 231] on input "2548695" at bounding box center [718, 234] width 190 height 31
drag, startPoint x: 674, startPoint y: 237, endPoint x: 620, endPoint y: 241, distance: 54.5
click at [620, 241] on form "Nombres Alejandra Apellidos Pelaez Cédula 1037586656 Dirección Cra 41 # 57-6 De…" at bounding box center [519, 246] width 588 height 217
click at [566, 303] on div "Establecer como predeterminado" at bounding box center [516, 305] width 582 height 13
click at [657, 308] on label "Establecer como predeterminado" at bounding box center [726, 305] width 162 height 13
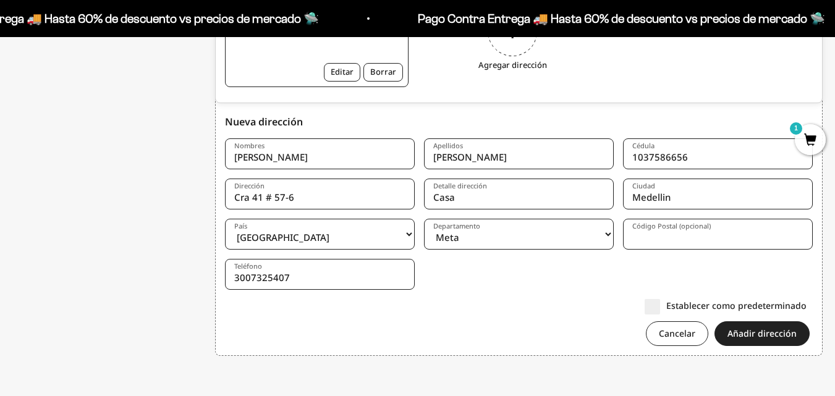
click at [807, 305] on input "Establecer como predeterminado" at bounding box center [807, 305] width 0 height 0
click at [760, 336] on button "Añadir dirección" at bounding box center [762, 334] width 95 height 25
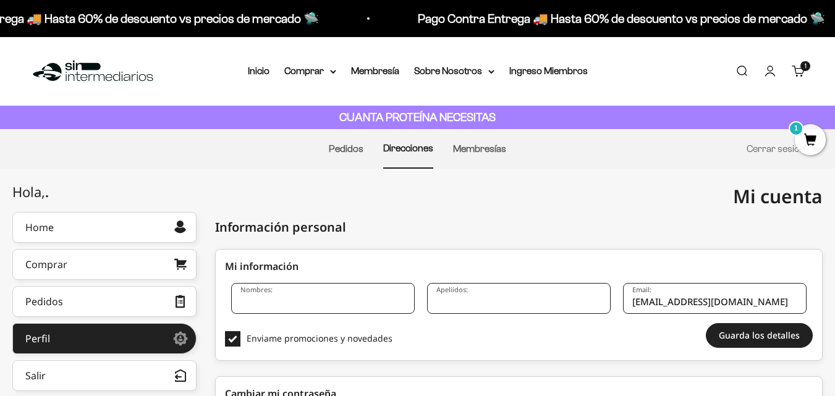
click at [801, 70] on div "1 artículo 1" at bounding box center [806, 66] width 10 height 10
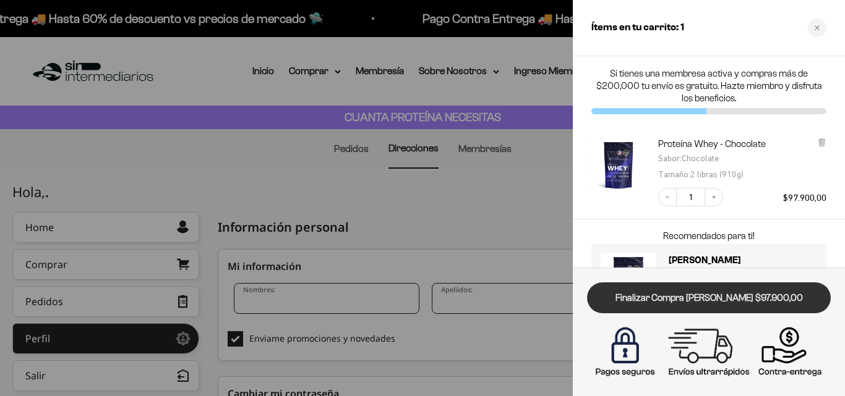
click at [714, 302] on link "Finalizar Compra [PERSON_NAME] $97.900,00" at bounding box center [709, 299] width 244 height 32
